Goal: Transaction & Acquisition: Purchase product/service

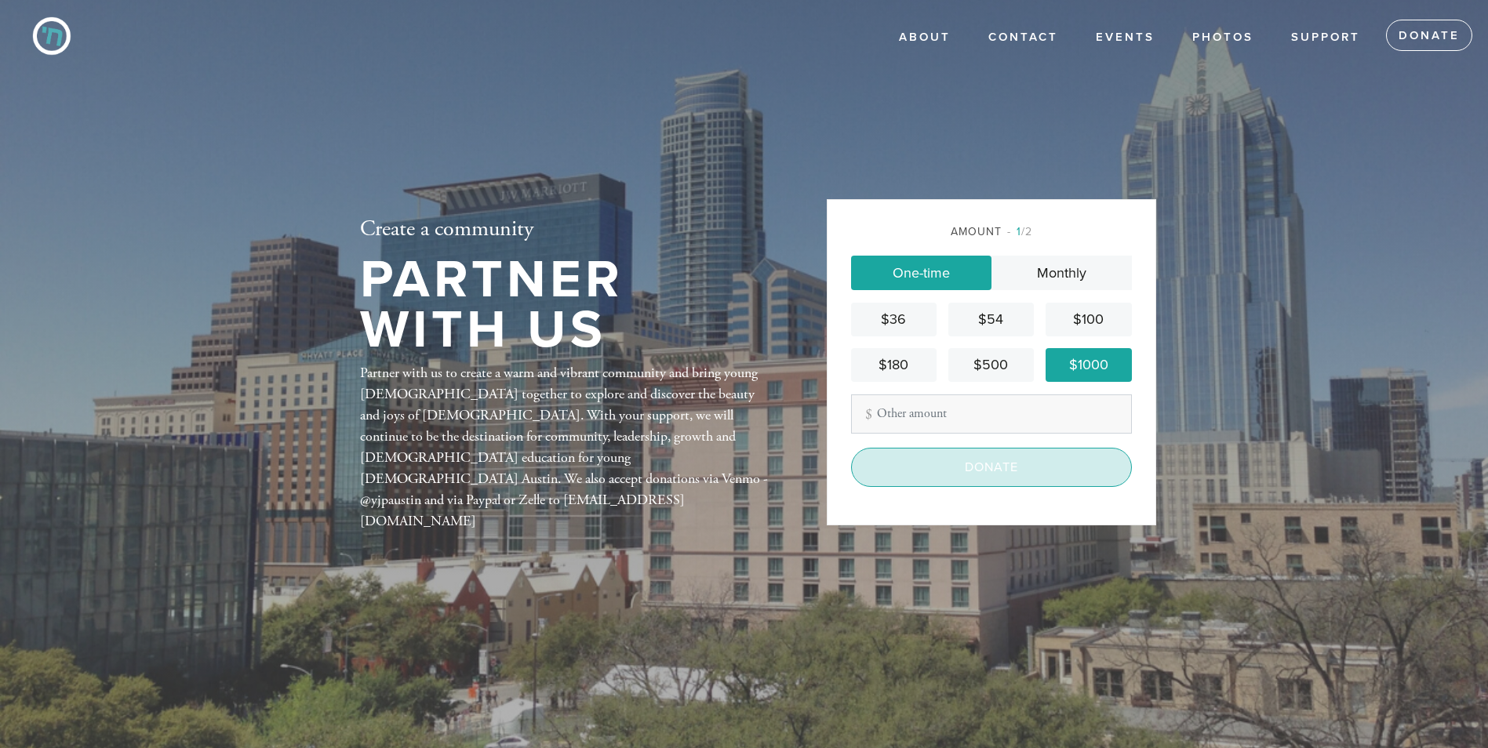
click at [989, 471] on input "Donate" at bounding box center [991, 467] width 281 height 39
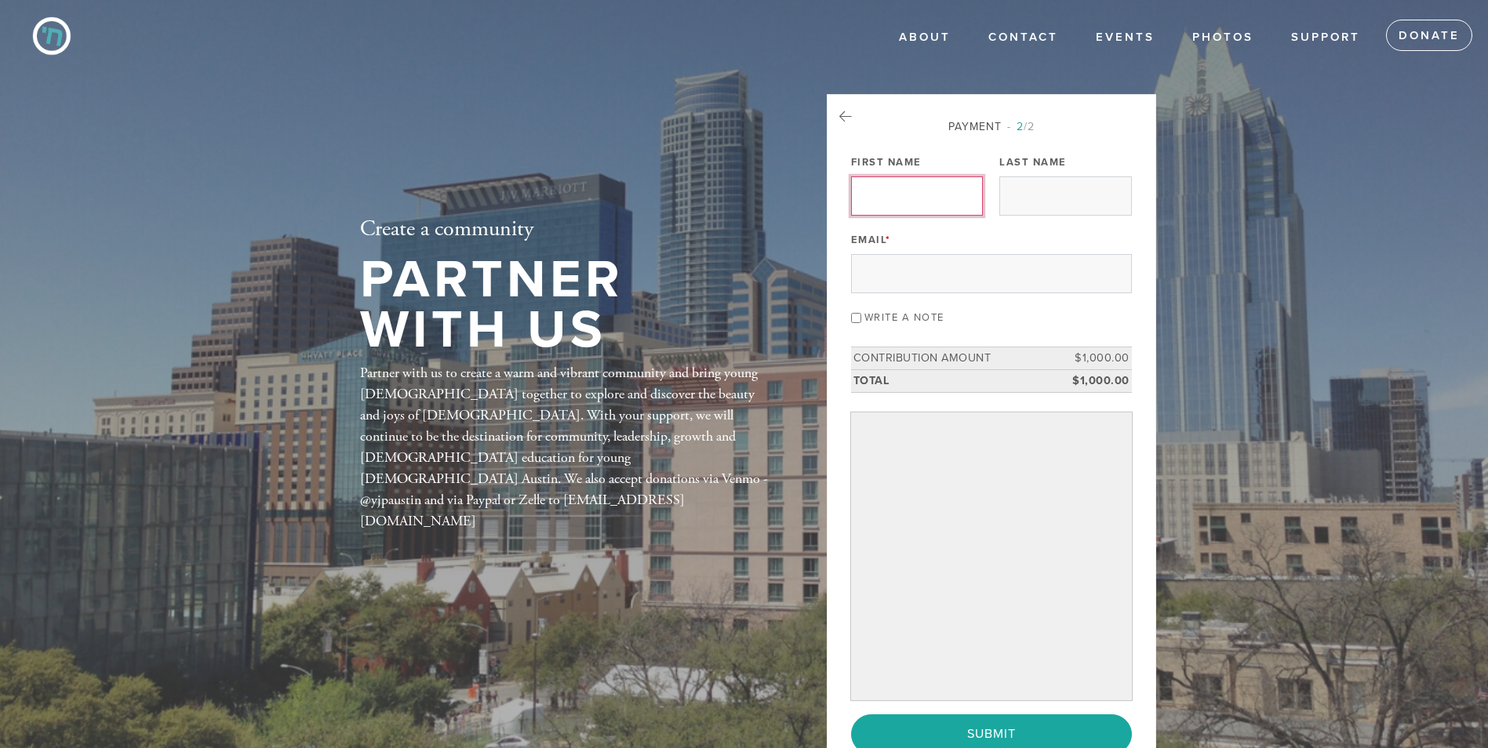
click at [898, 196] on input "First Name" at bounding box center [917, 196] width 132 height 39
type input "[PERSON_NAME]"
type input "Compere"
type input "[EMAIL_ADDRESS][DOMAIN_NAME]"
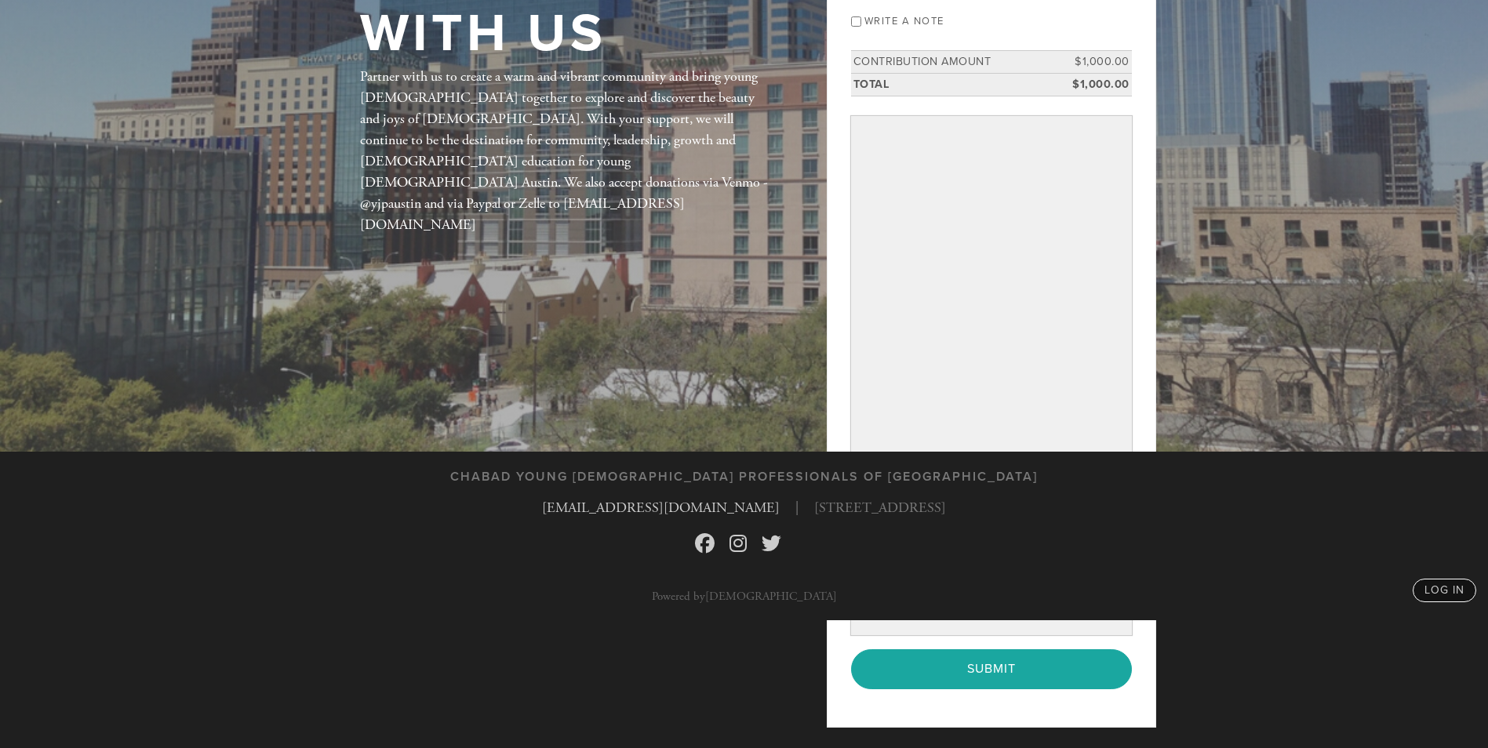
scroll to position [300, 0]
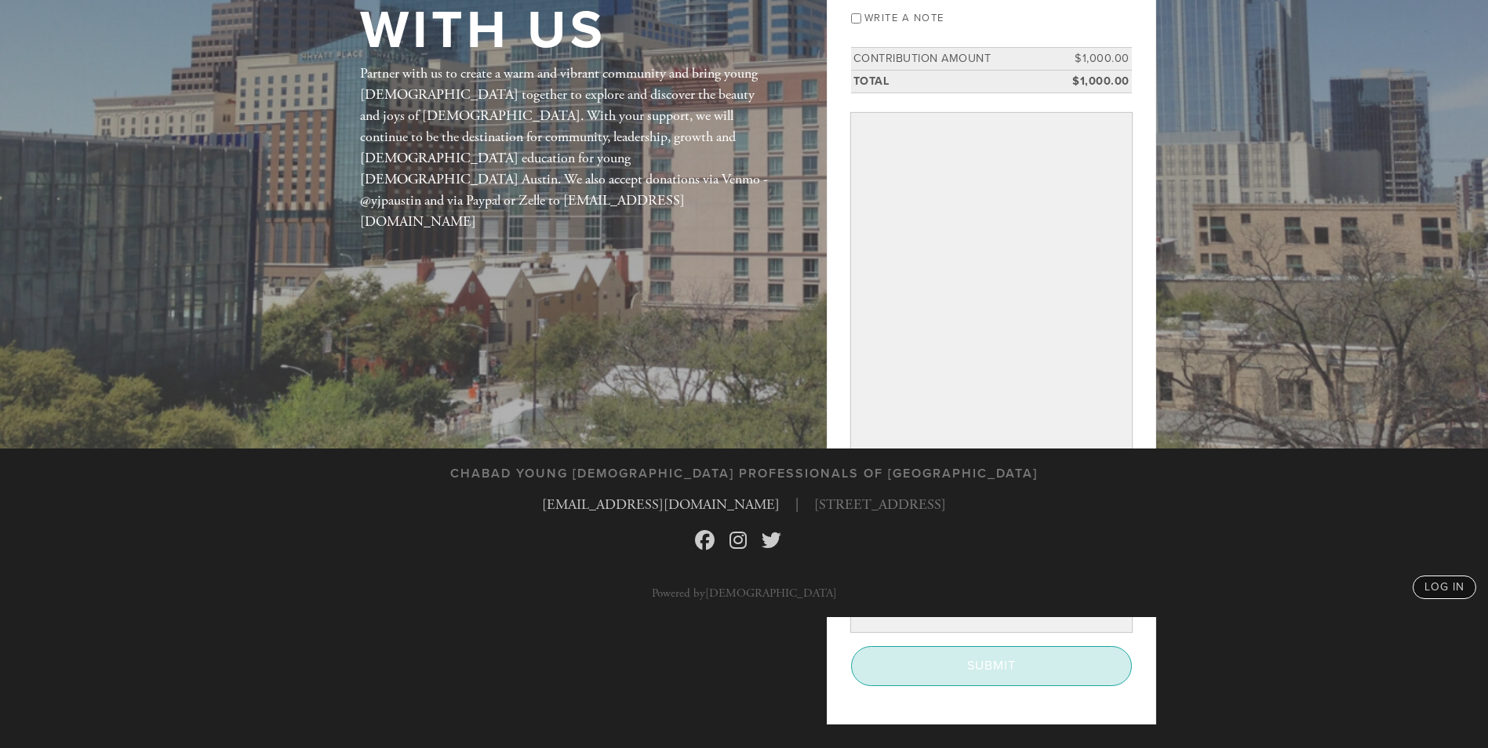
click at [995, 658] on input "Submit" at bounding box center [991, 665] width 281 height 39
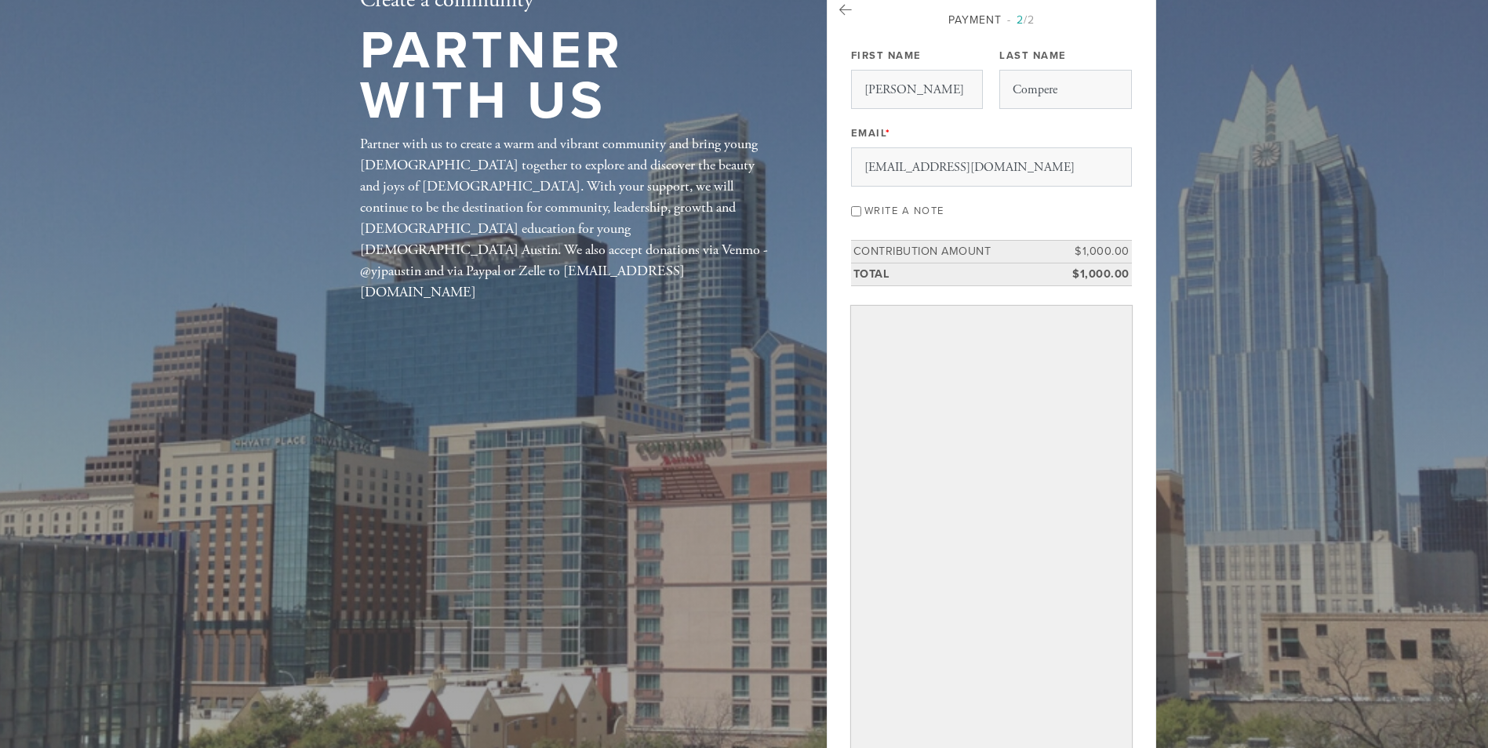
scroll to position [412, 0]
